Goal: Find specific page/section: Find specific page/section

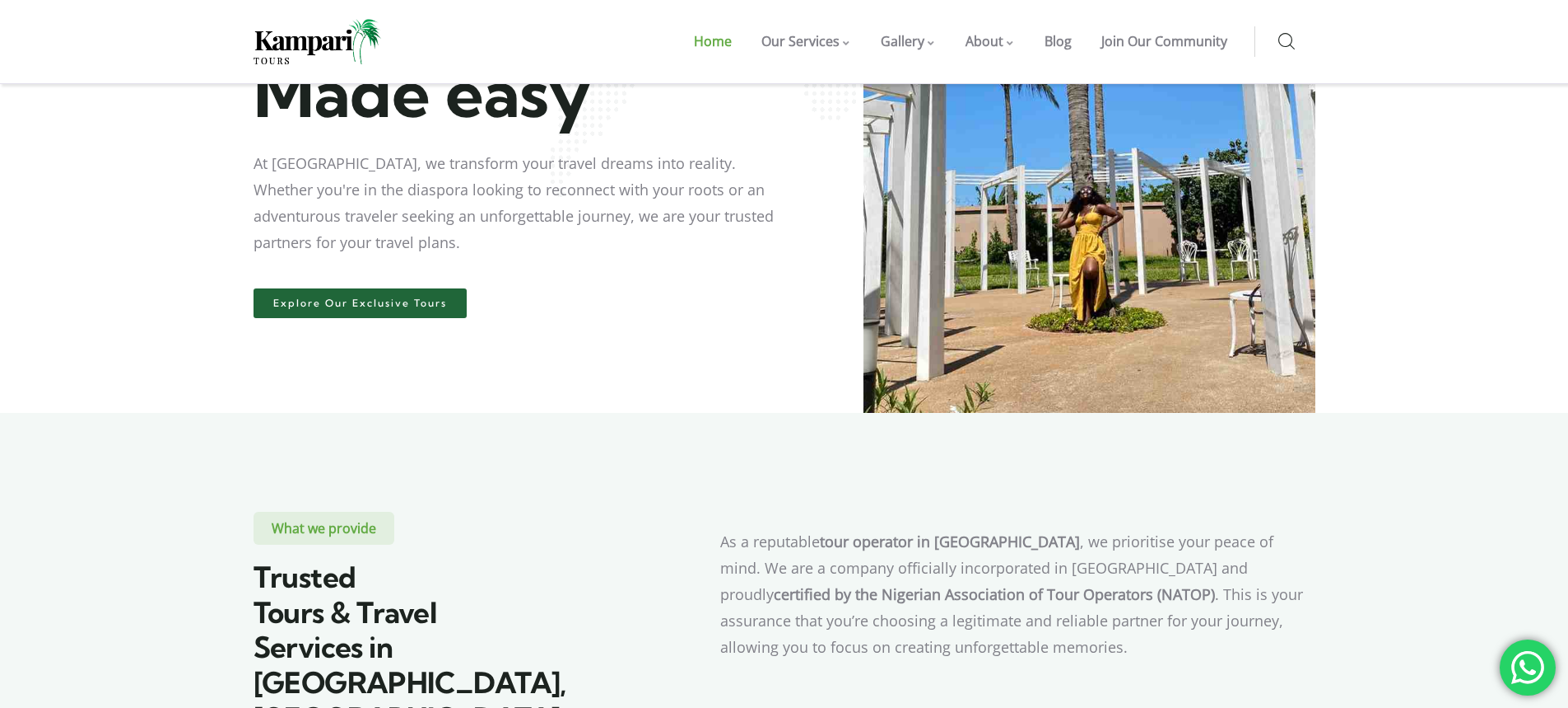
scroll to position [300, 0]
click at [351, 306] on span "Explore Our Exclusive Tours" at bounding box center [361, 304] width 174 height 10
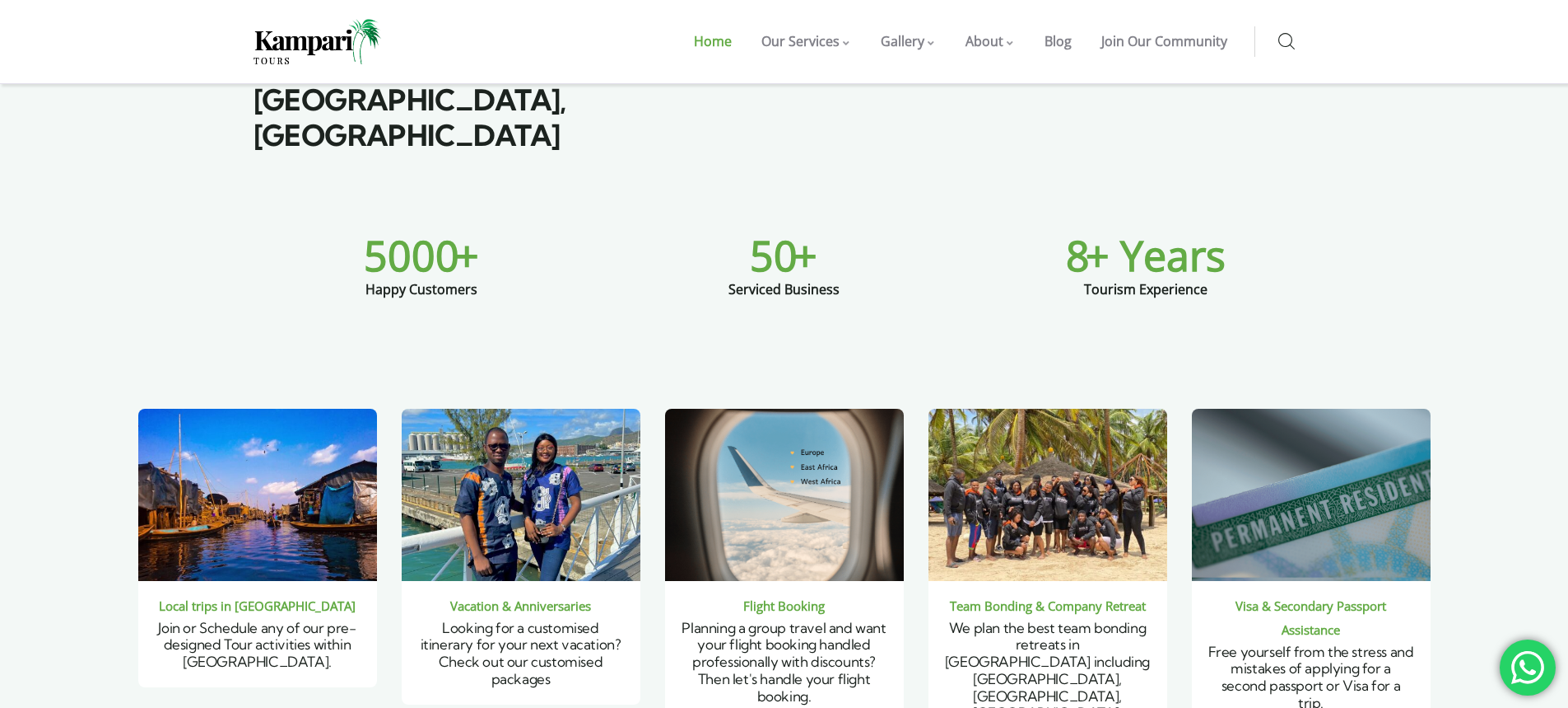
scroll to position [888, 0]
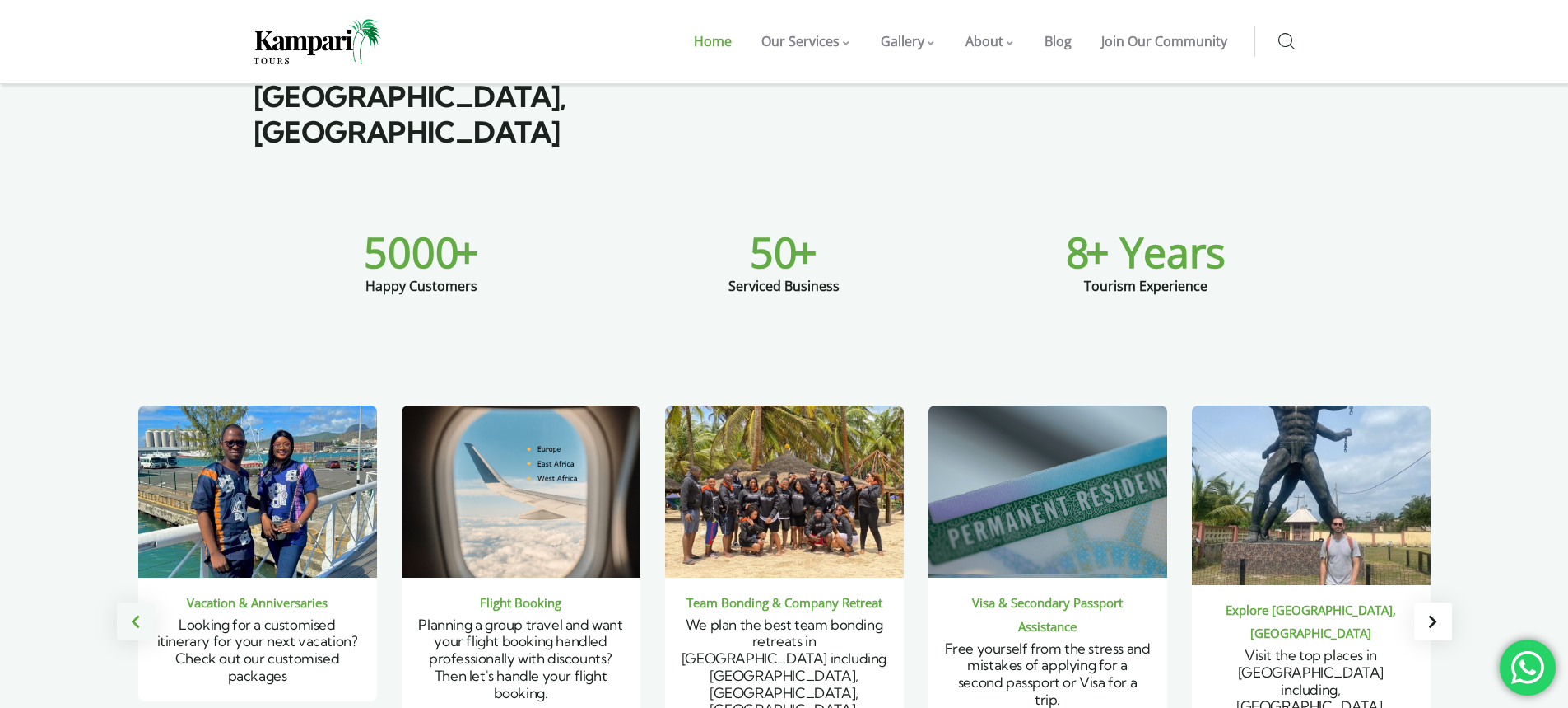
click at [127, 602] on div "Previous slide" at bounding box center [135, 620] width 38 height 38
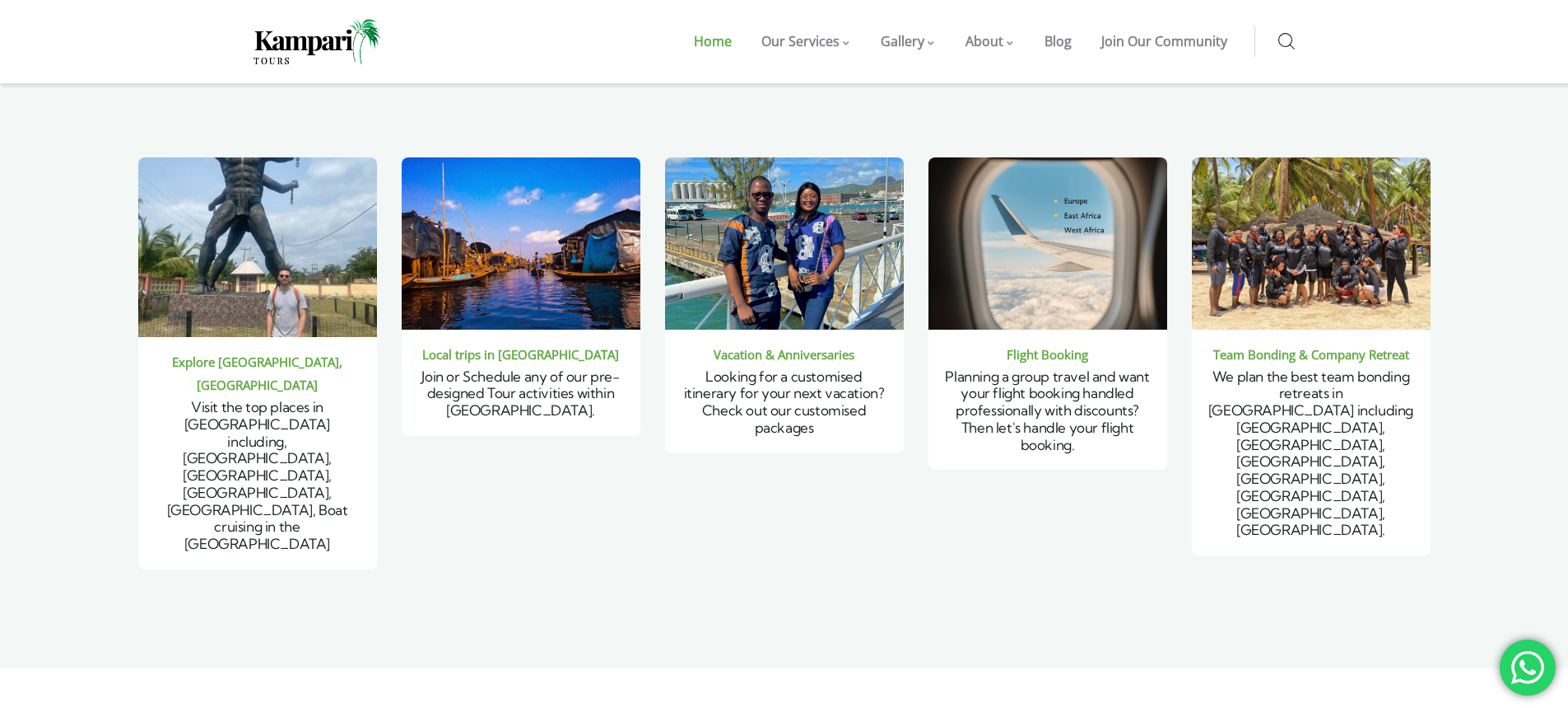
scroll to position [1135, 0]
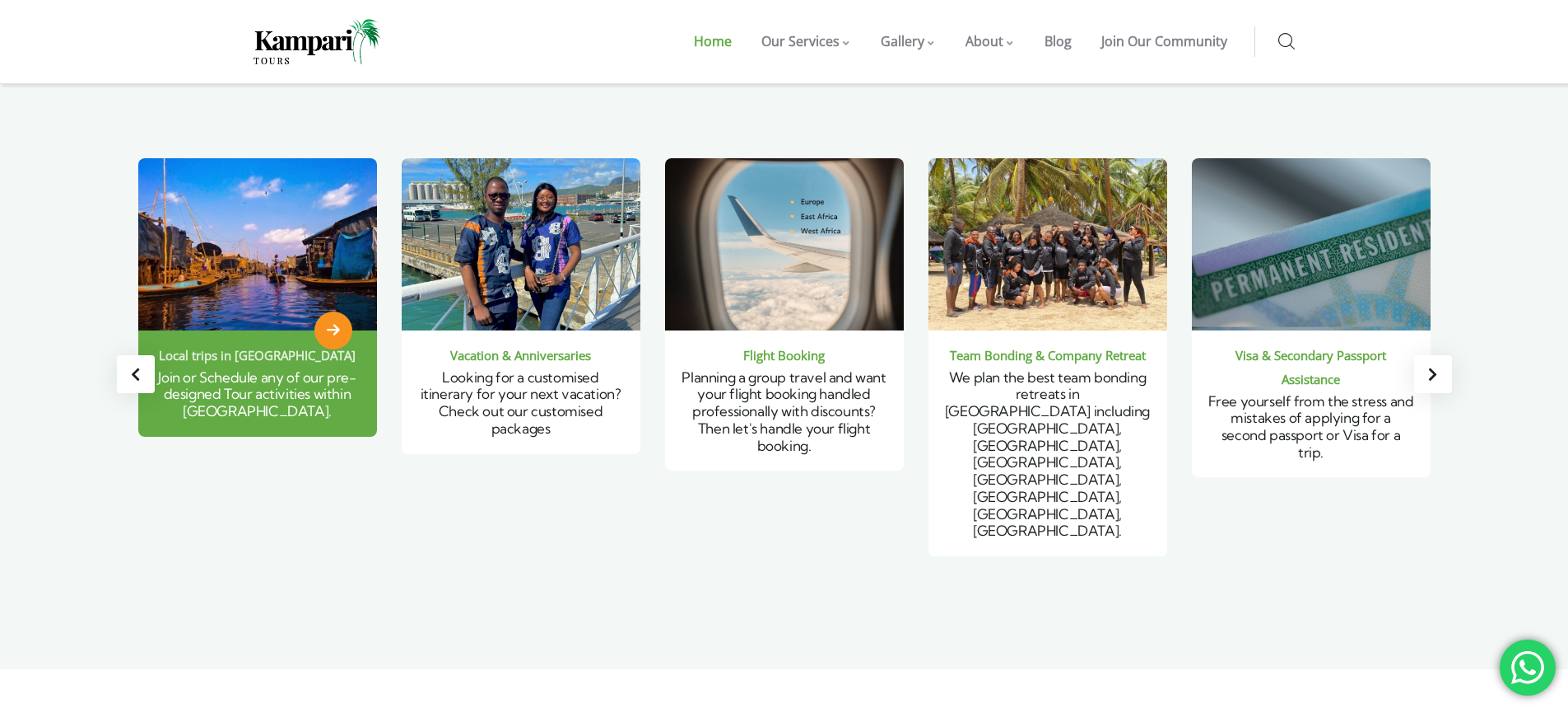
click at [331, 311] on span "2 / 6" at bounding box center [333, 330] width 38 height 38
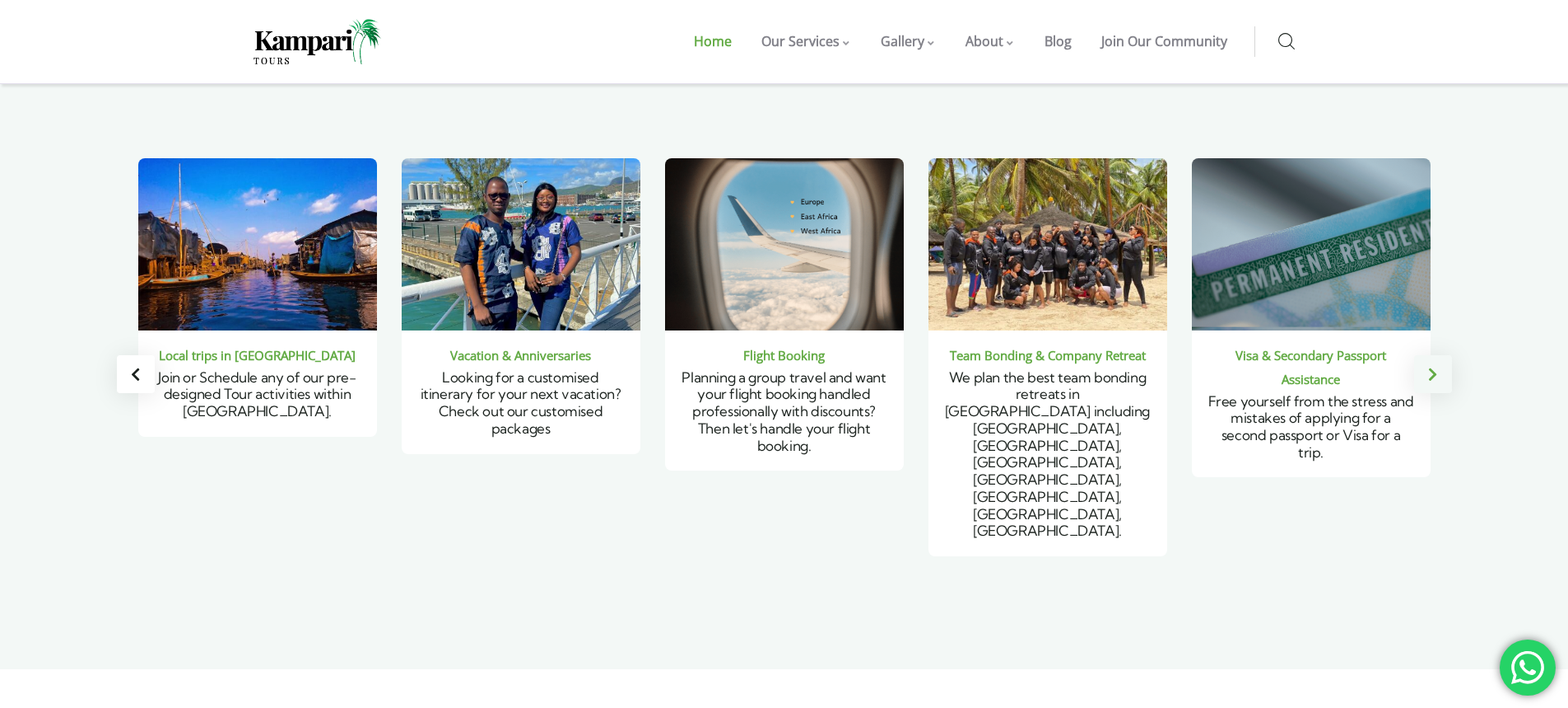
click at [1445, 355] on div "Next slide" at bounding box center [1433, 374] width 38 height 38
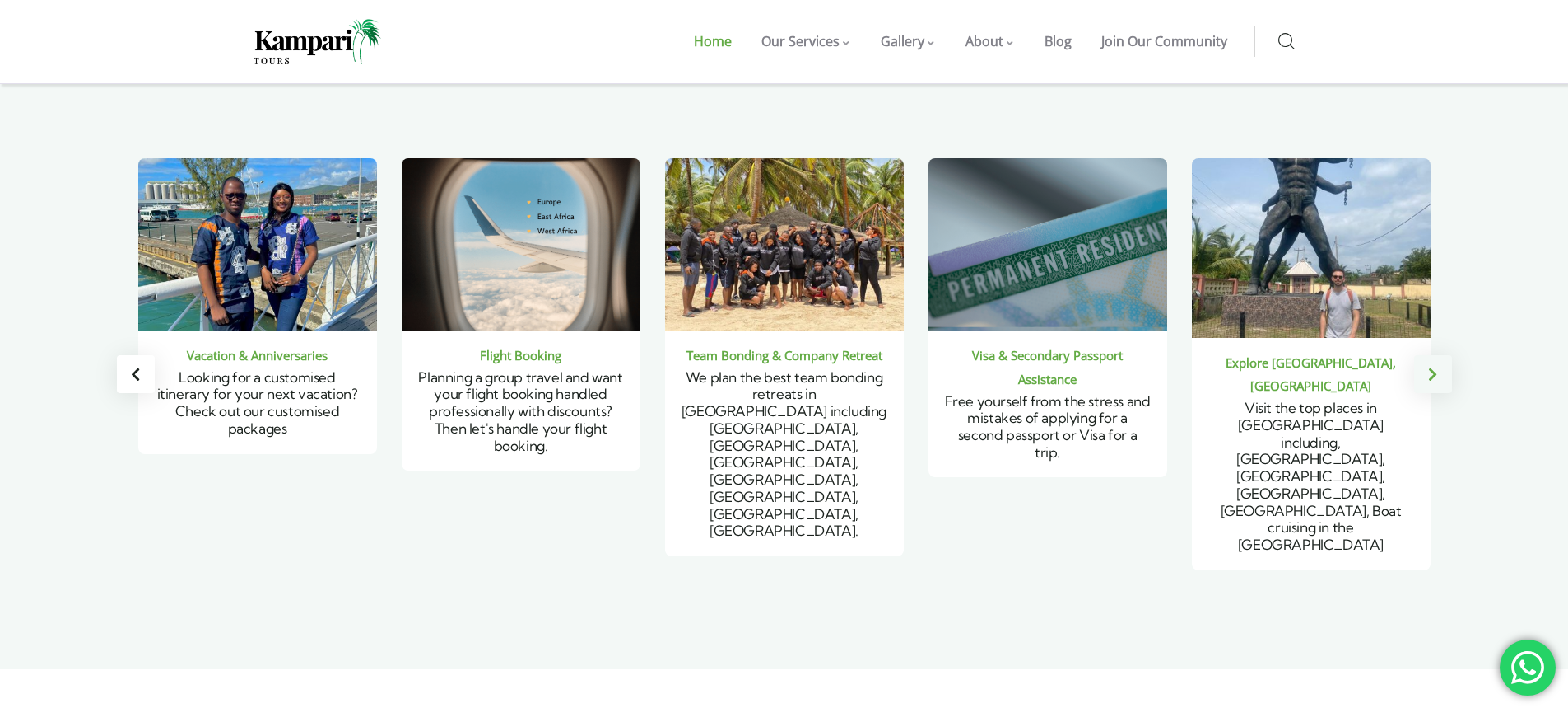
click at [1445, 355] on div "Next slide" at bounding box center [1433, 374] width 38 height 38
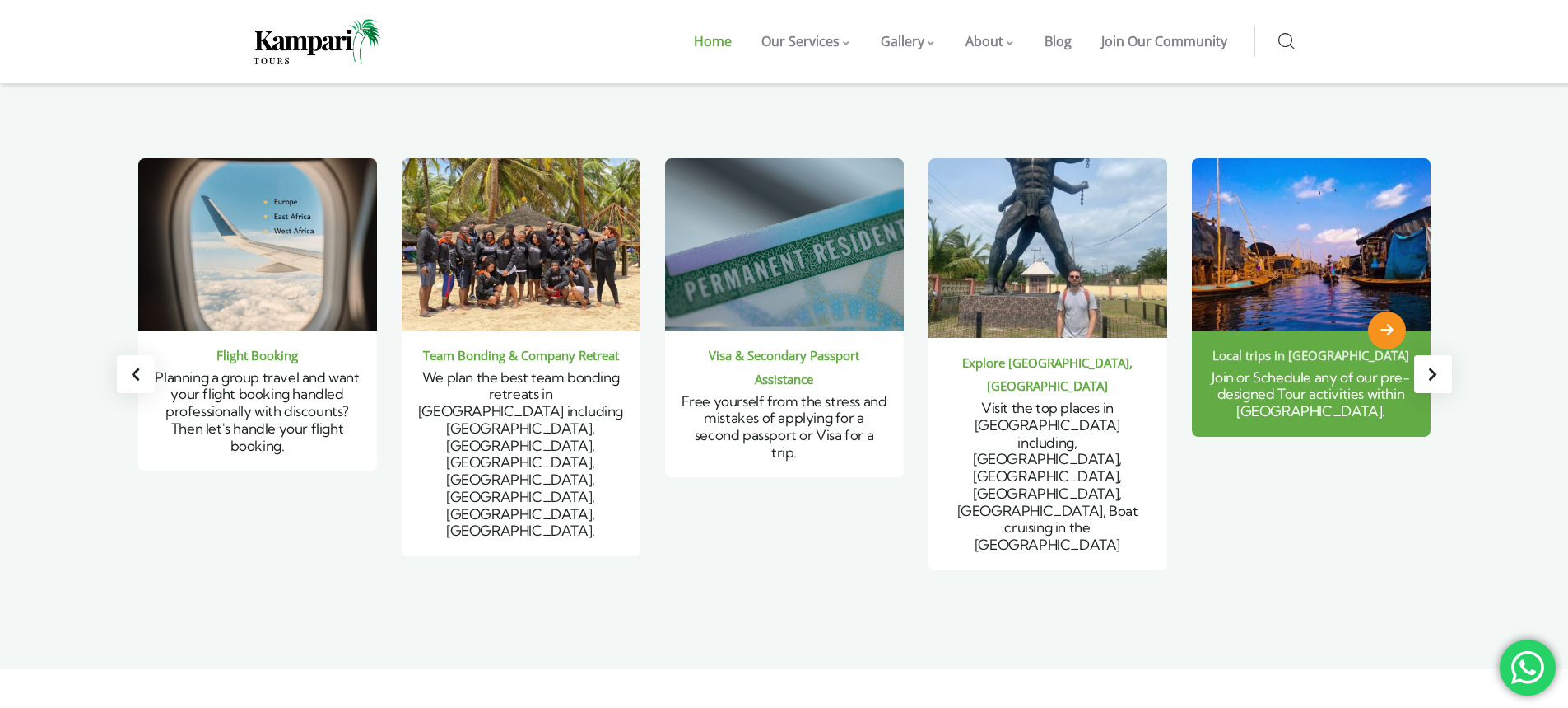
click at [1390, 323] on icon "2 / 6" at bounding box center [1387, 331] width 13 height 15
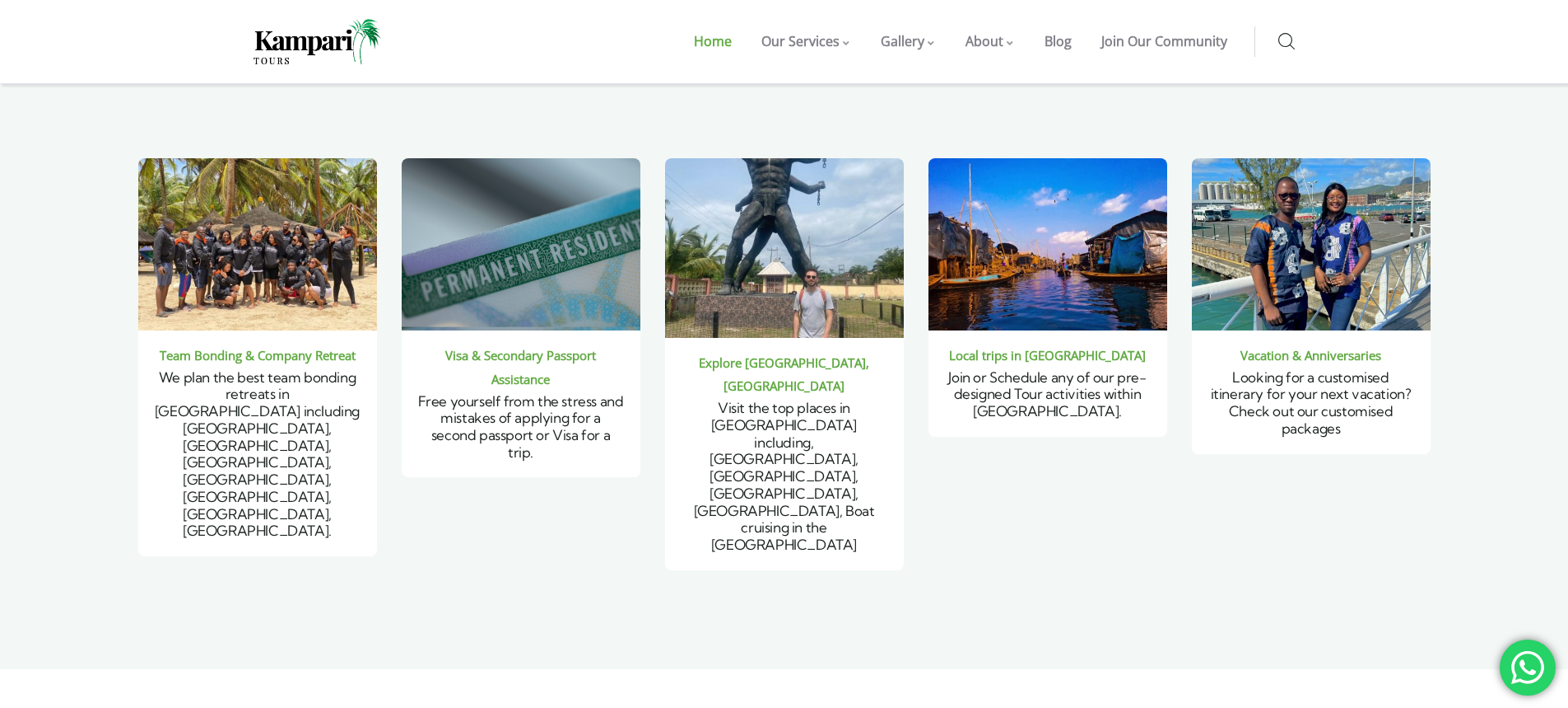
click at [50, 496] on section "5000 + Happy Customers 50 + Serviced Business 8 + Years Tourism Experience Loca…" at bounding box center [784, 319] width 1568 height 701
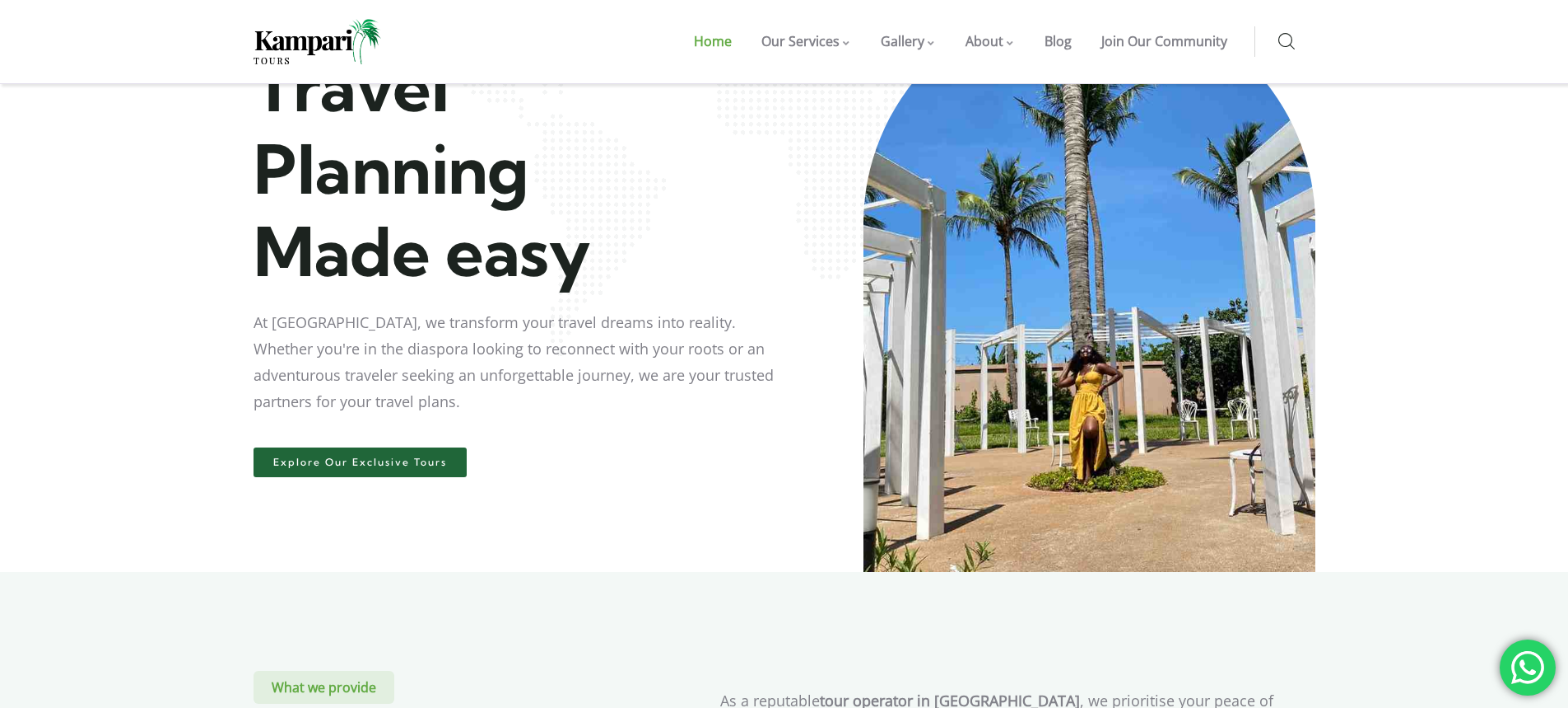
scroll to position [0, 0]
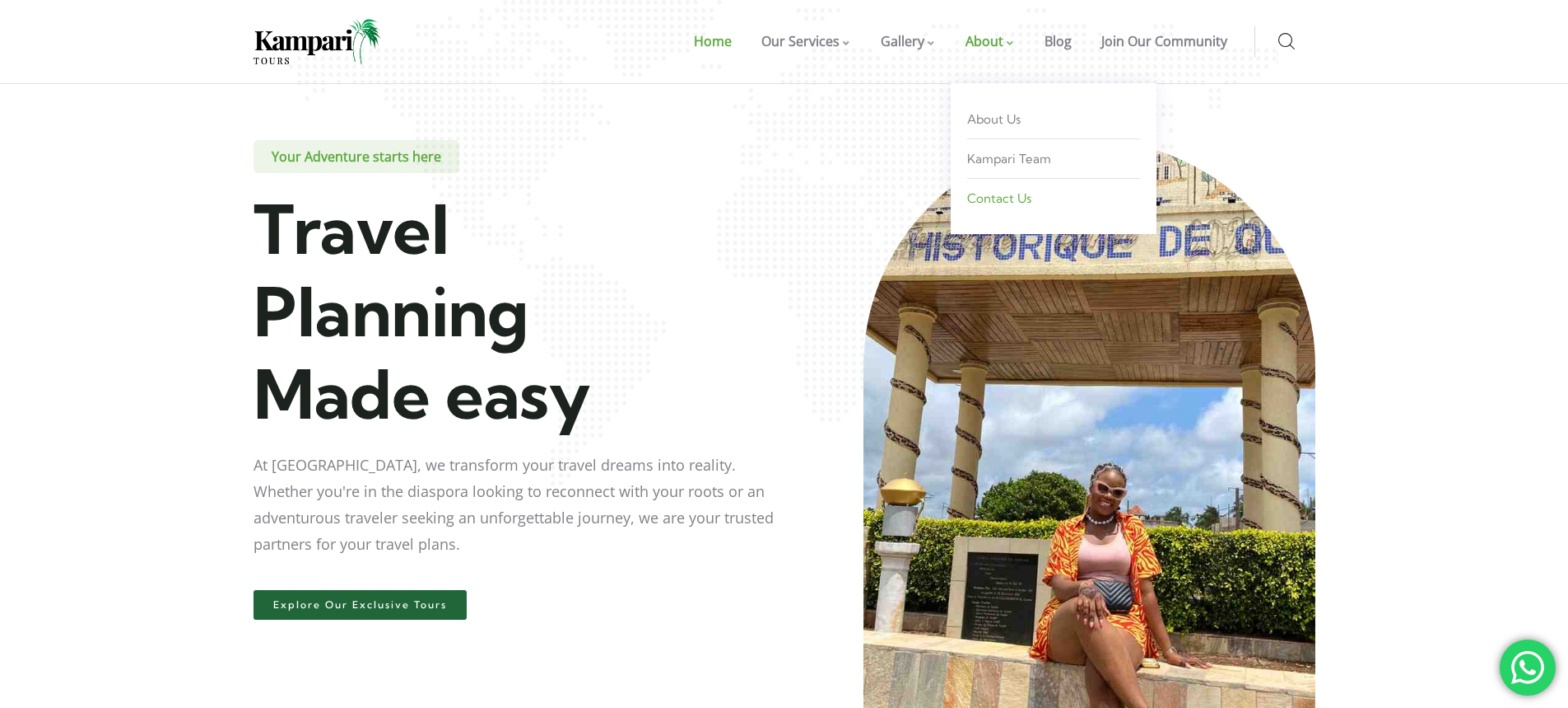
click at [1027, 192] on span "Contact Us" at bounding box center [1000, 198] width 64 height 16
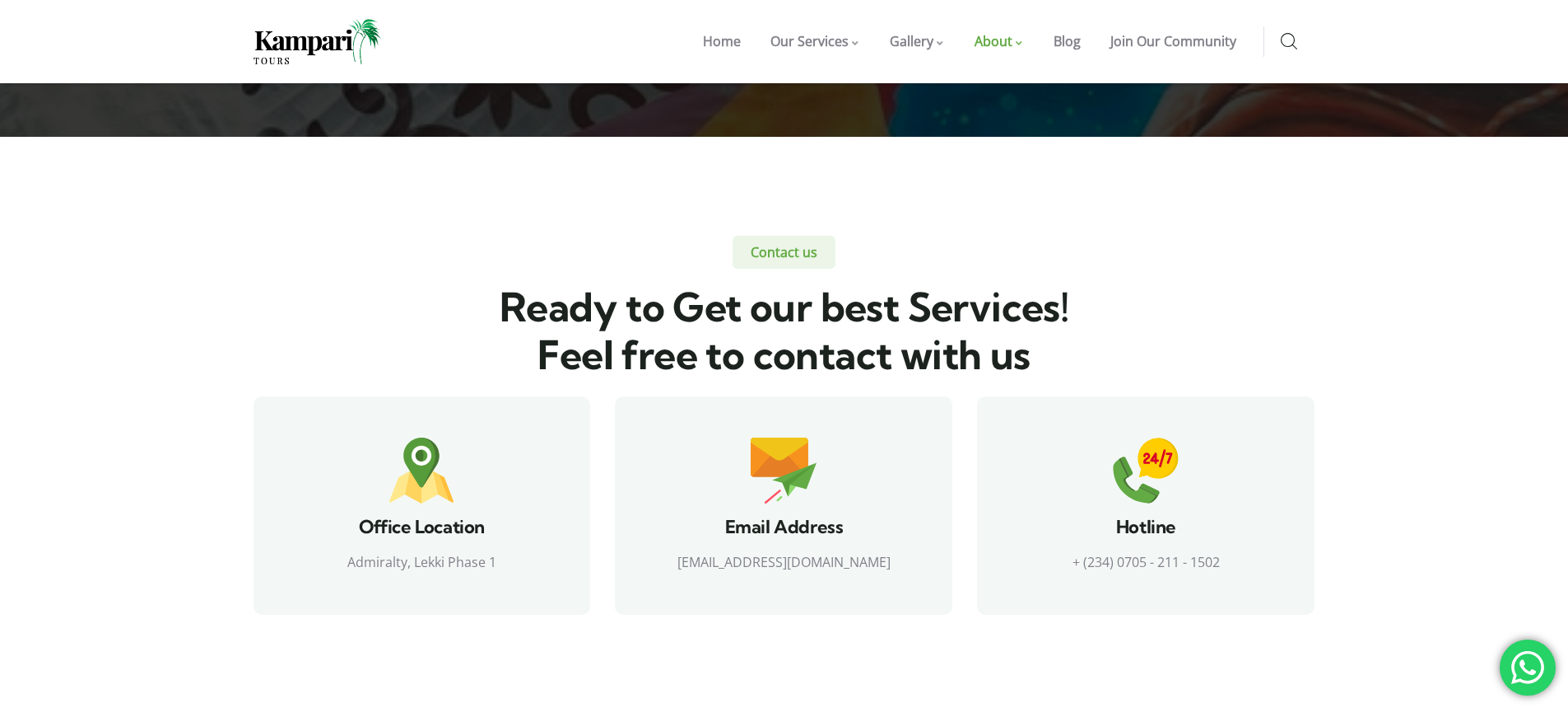
click at [1519, 662] on div at bounding box center [1528, 667] width 56 height 56
